Goal: Information Seeking & Learning: Learn about a topic

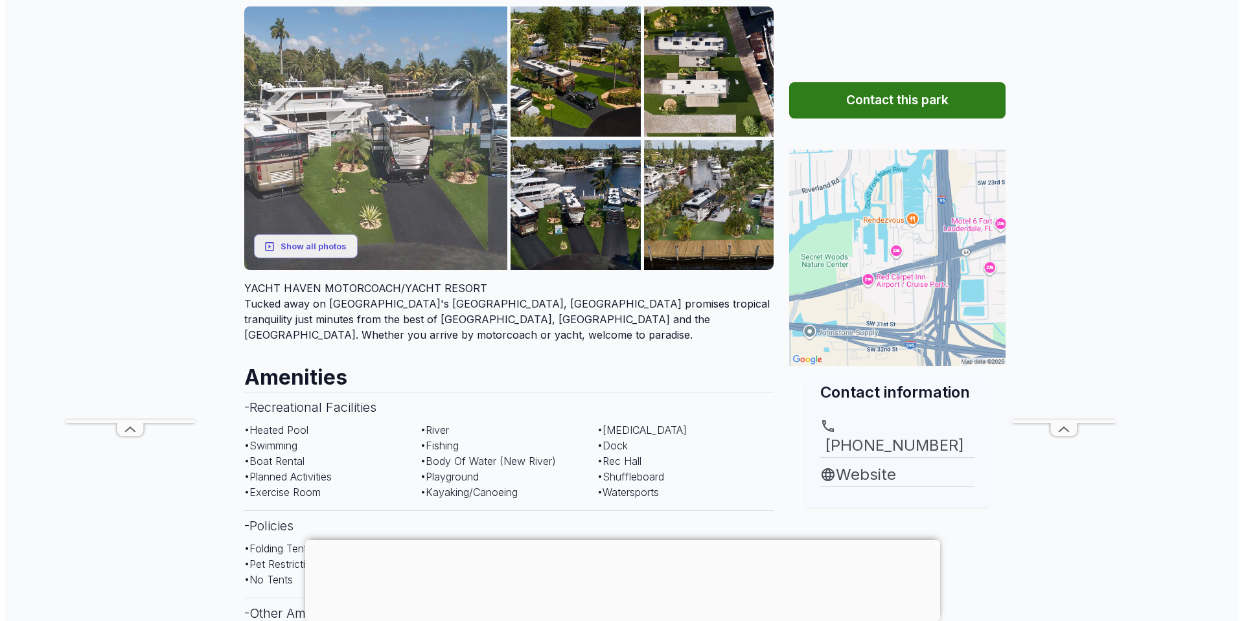
scroll to position [65, 0]
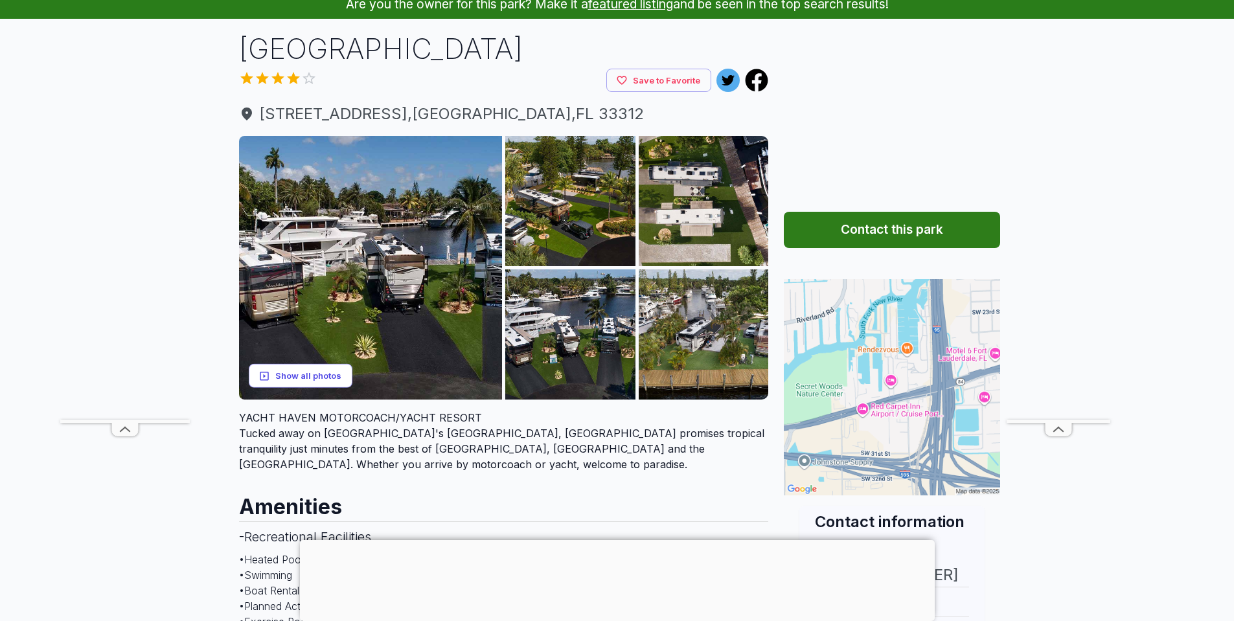
click at [318, 374] on button "Show all photos" at bounding box center [301, 376] width 104 height 24
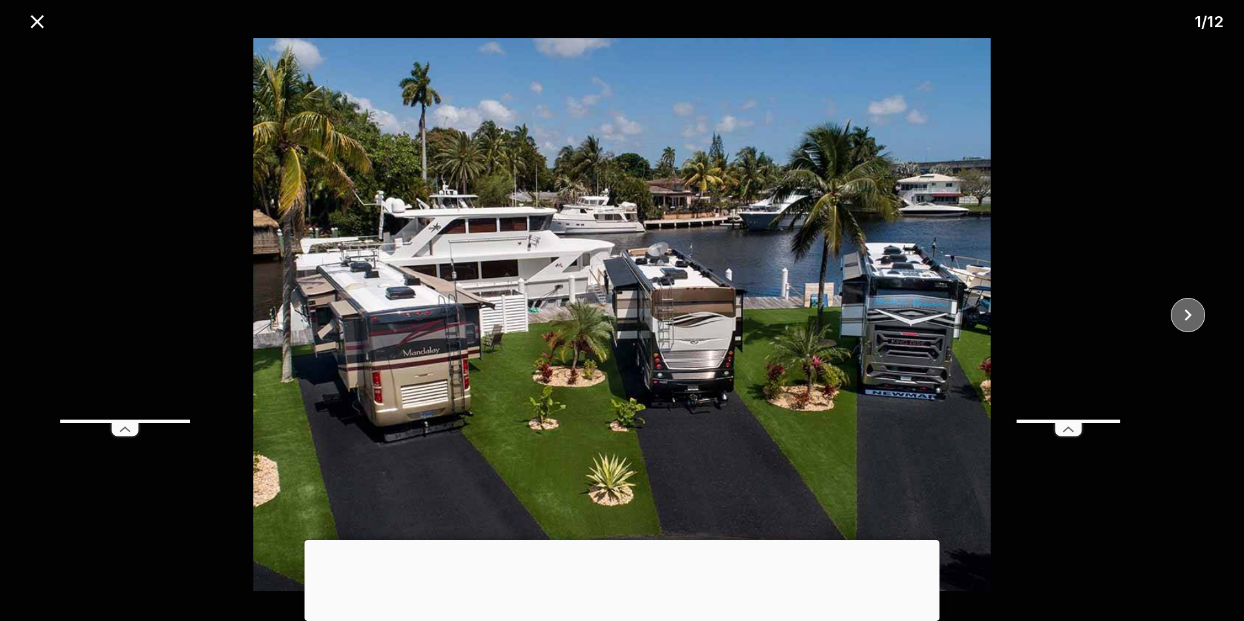
click at [1193, 310] on icon "close" at bounding box center [1187, 315] width 23 height 23
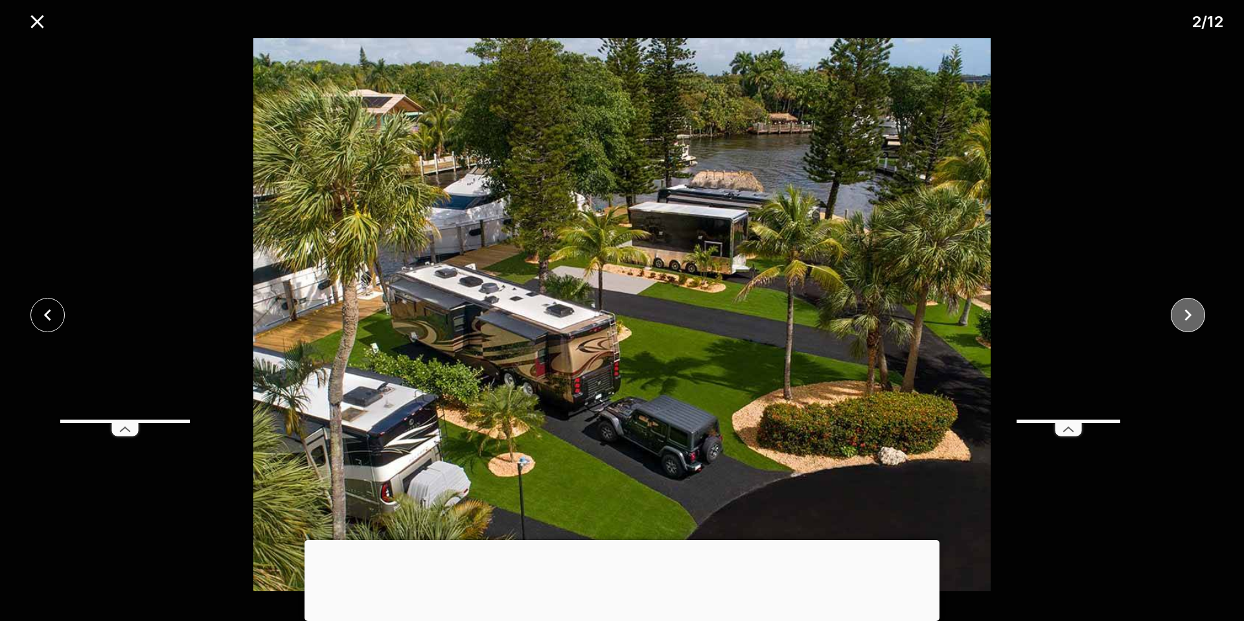
click at [1193, 310] on icon "close" at bounding box center [1187, 315] width 23 height 23
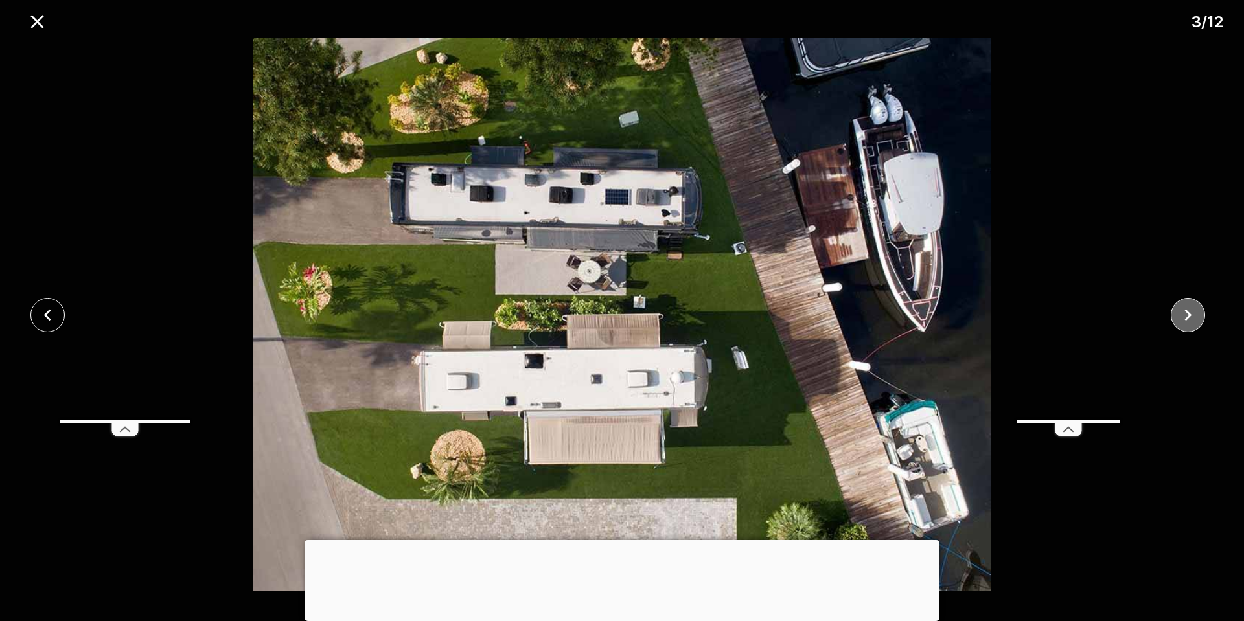
click at [1193, 310] on icon "close" at bounding box center [1187, 315] width 23 height 23
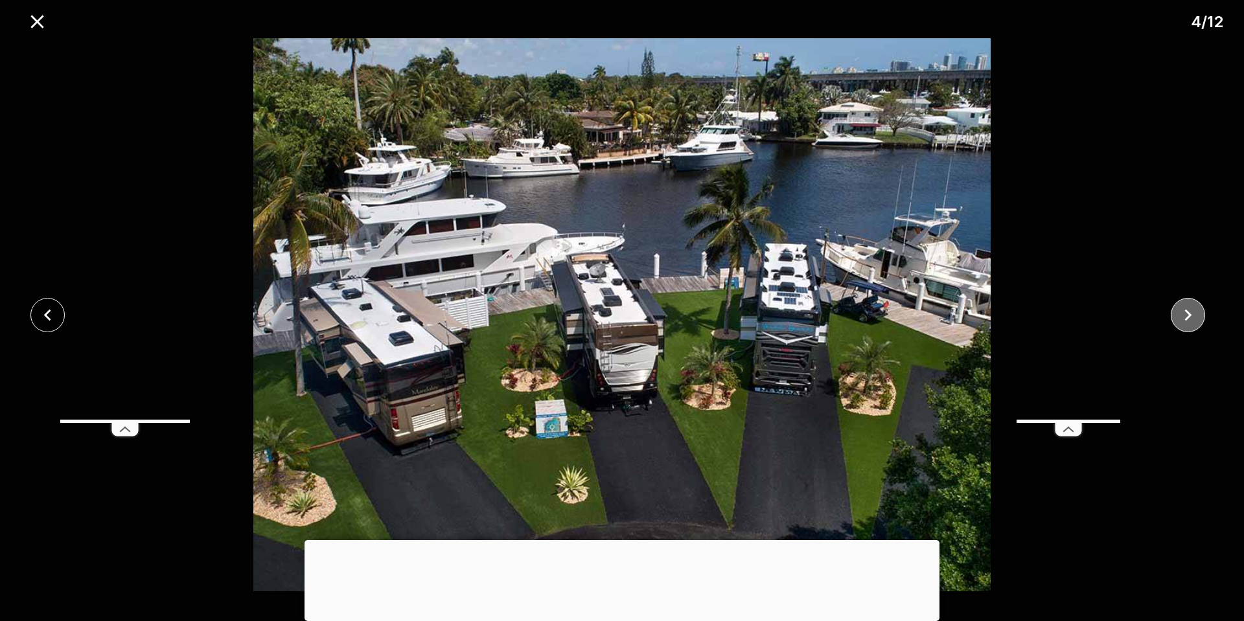
click at [1193, 310] on icon "close" at bounding box center [1187, 315] width 23 height 23
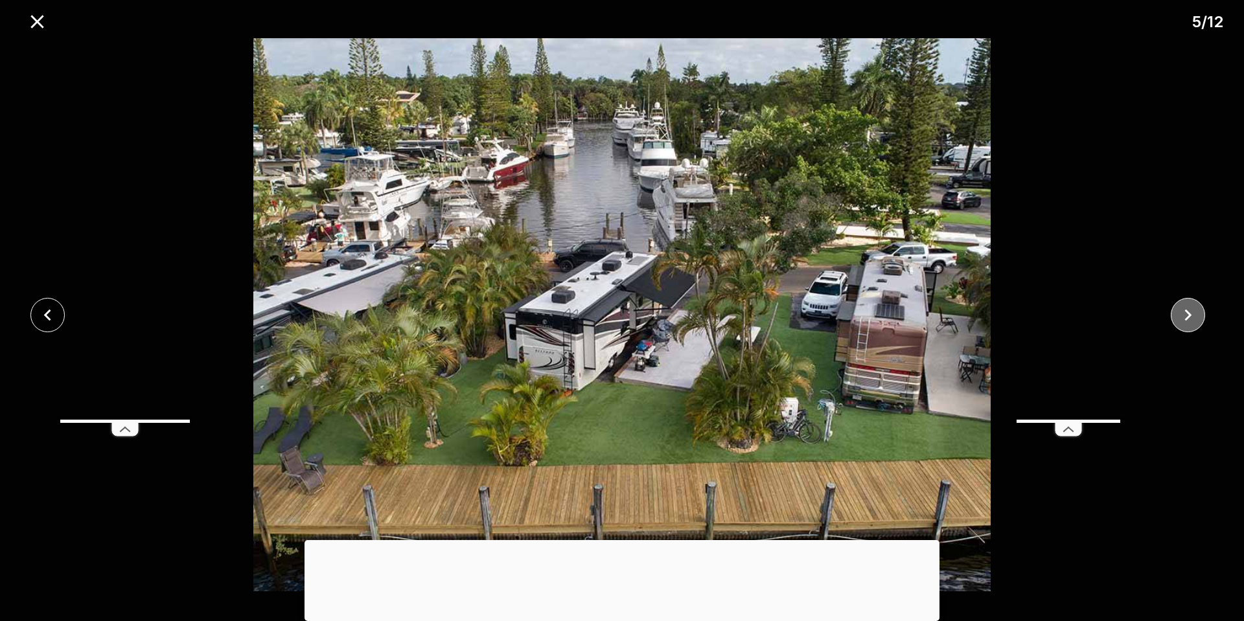
click at [1193, 310] on icon "close" at bounding box center [1187, 315] width 23 height 23
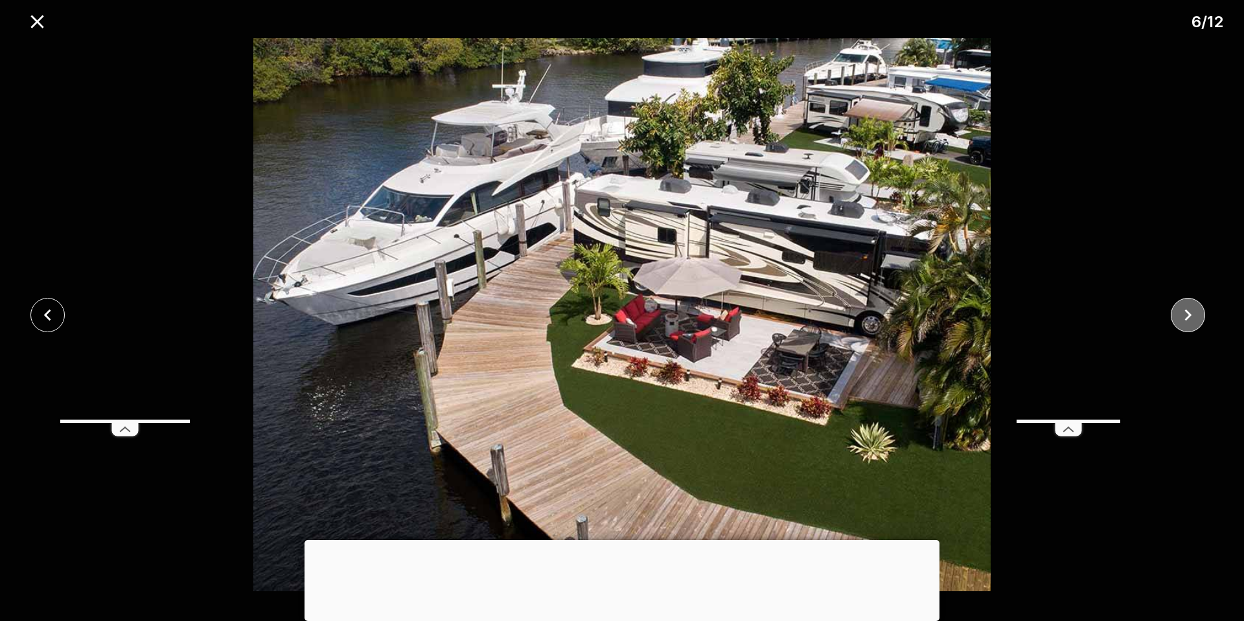
click at [1193, 310] on icon "close" at bounding box center [1187, 315] width 23 height 23
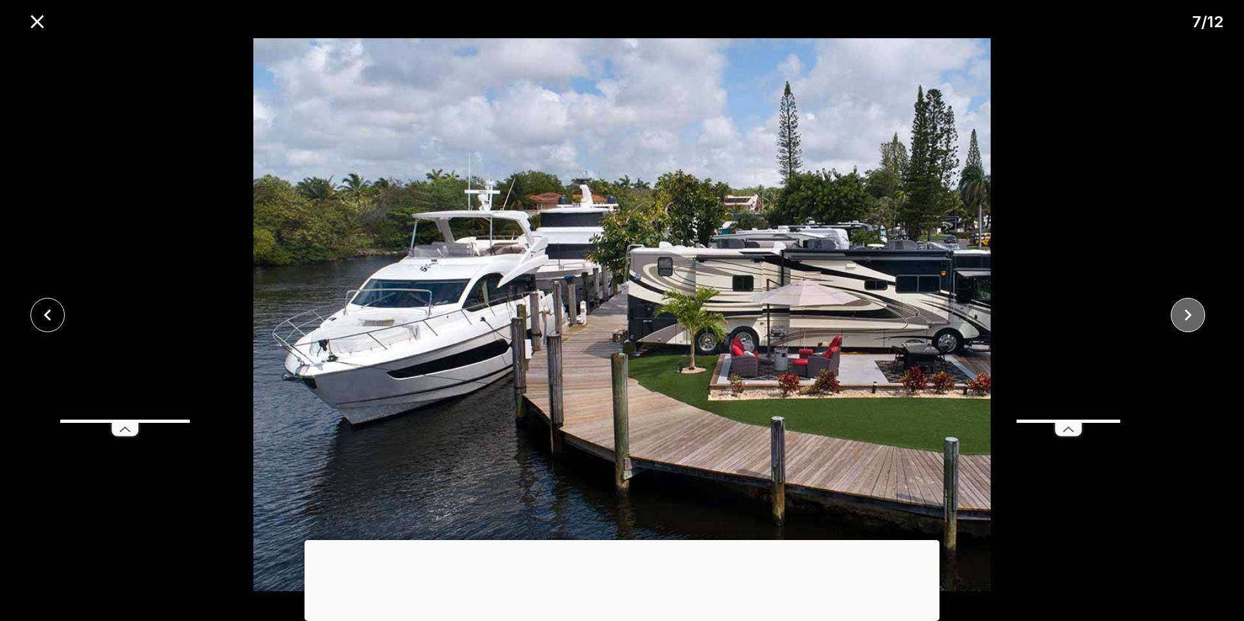
click at [1193, 310] on icon "close" at bounding box center [1187, 315] width 23 height 23
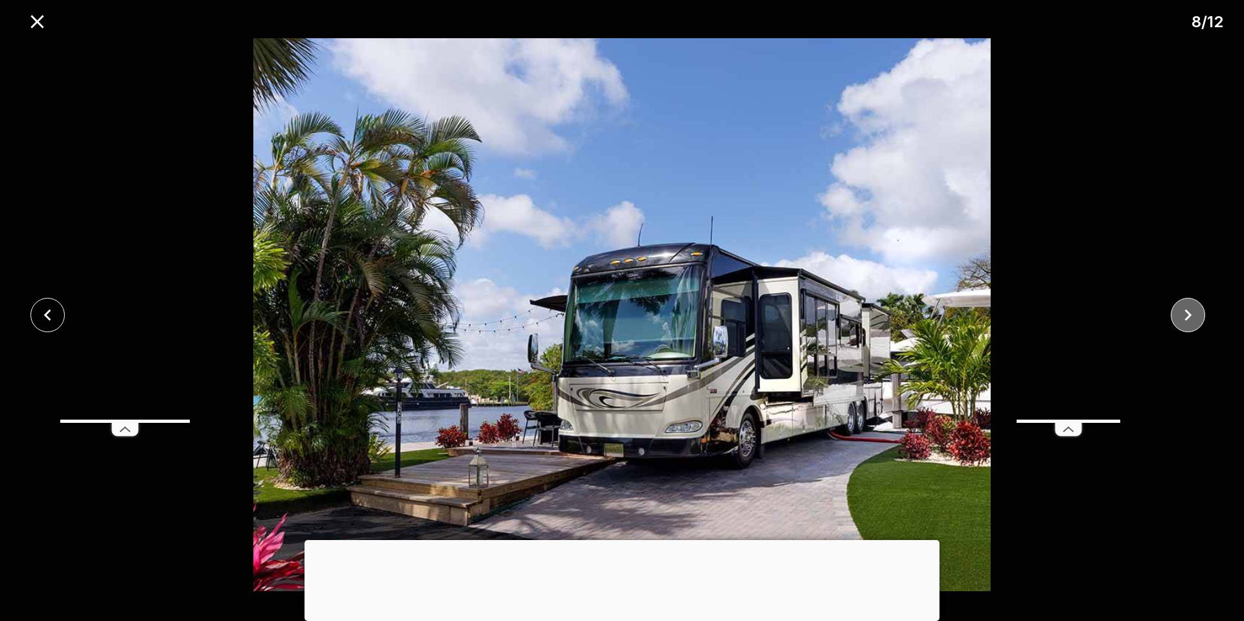
click at [1193, 310] on icon "close" at bounding box center [1187, 315] width 23 height 23
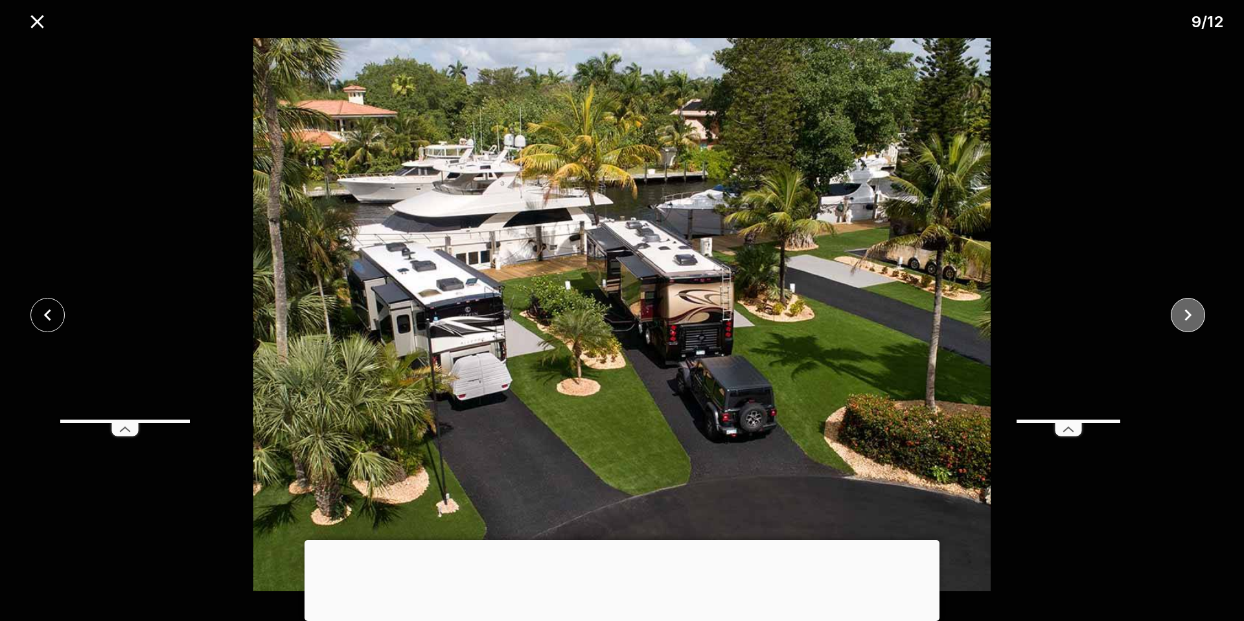
click at [1193, 310] on icon "close" at bounding box center [1187, 315] width 23 height 23
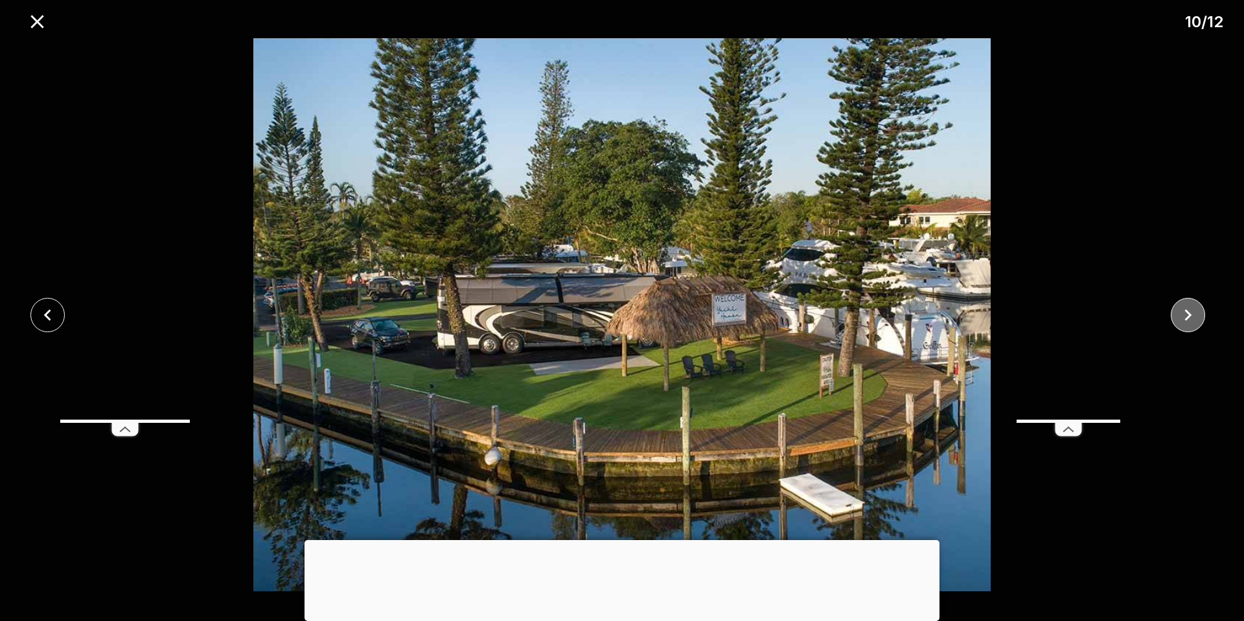
click at [1193, 310] on icon "close" at bounding box center [1187, 315] width 23 height 23
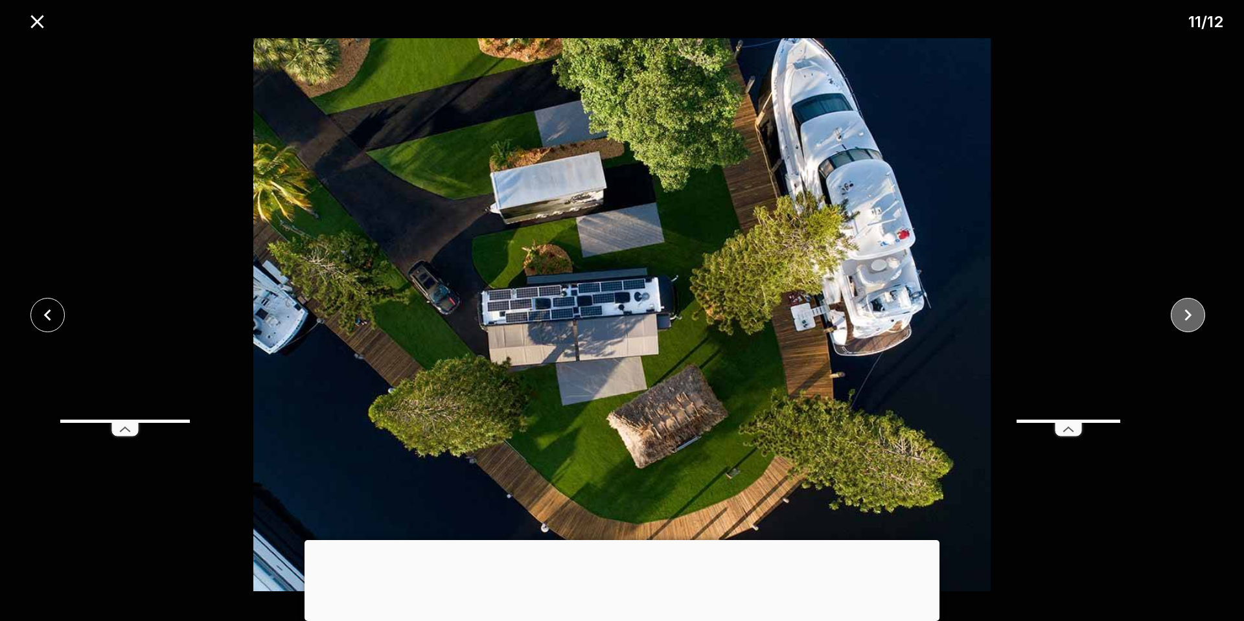
click at [1193, 310] on icon "close" at bounding box center [1187, 315] width 23 height 23
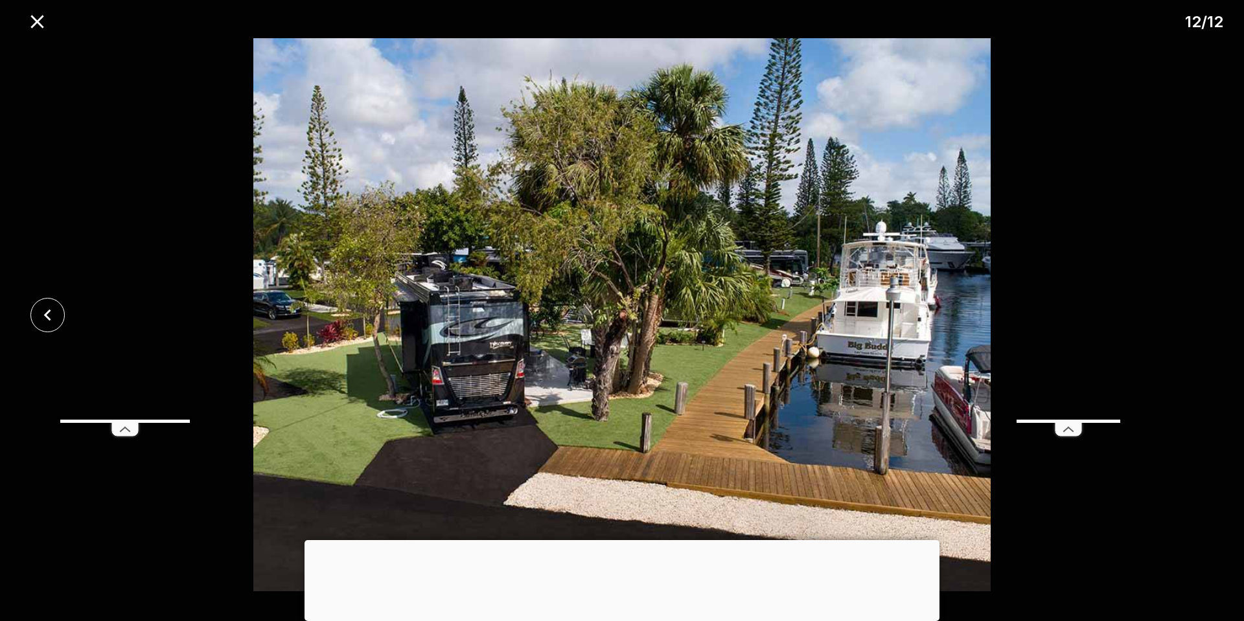
click at [1193, 310] on div at bounding box center [622, 314] width 1244 height 553
